Goal: Browse casually: Explore the website without a specific task or goal

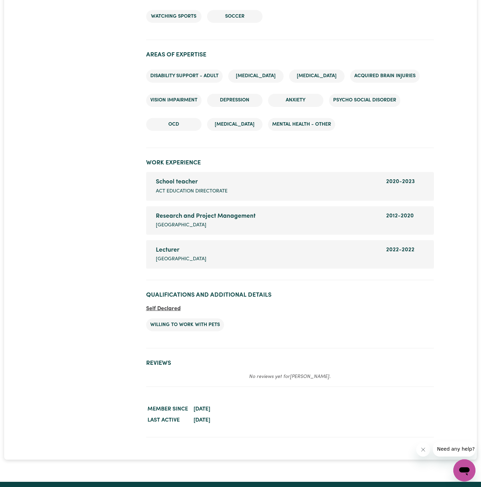
scroll to position [1118, 0]
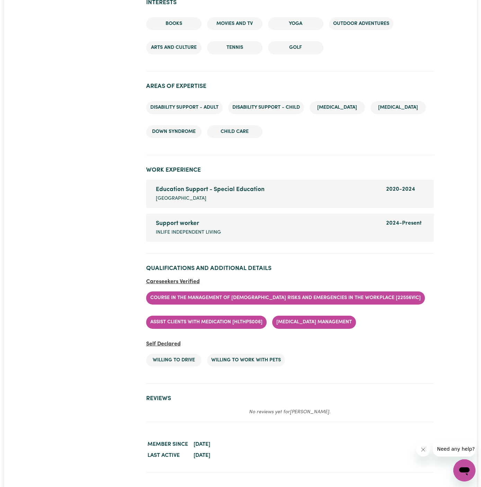
scroll to position [836, 0]
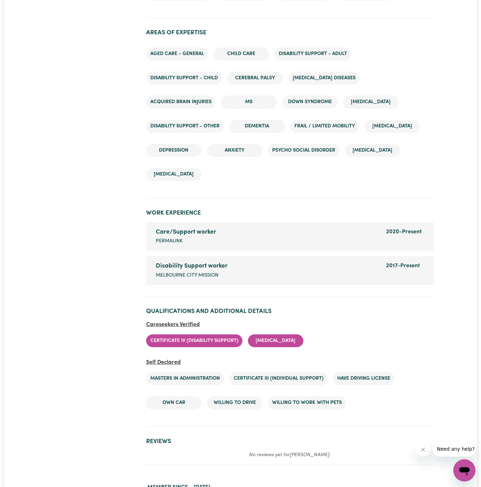
scroll to position [1005, 0]
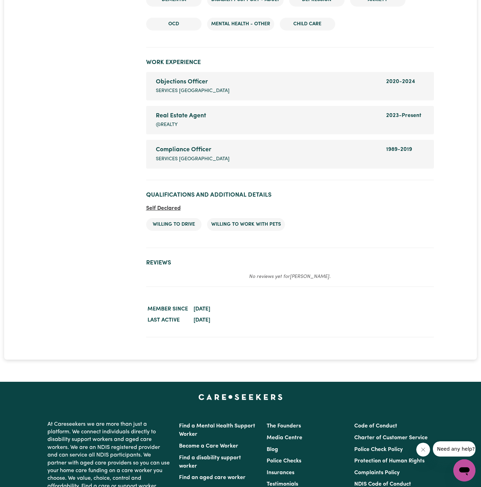
scroll to position [1141, 0]
